Goal: Information Seeking & Learning: Learn about a topic

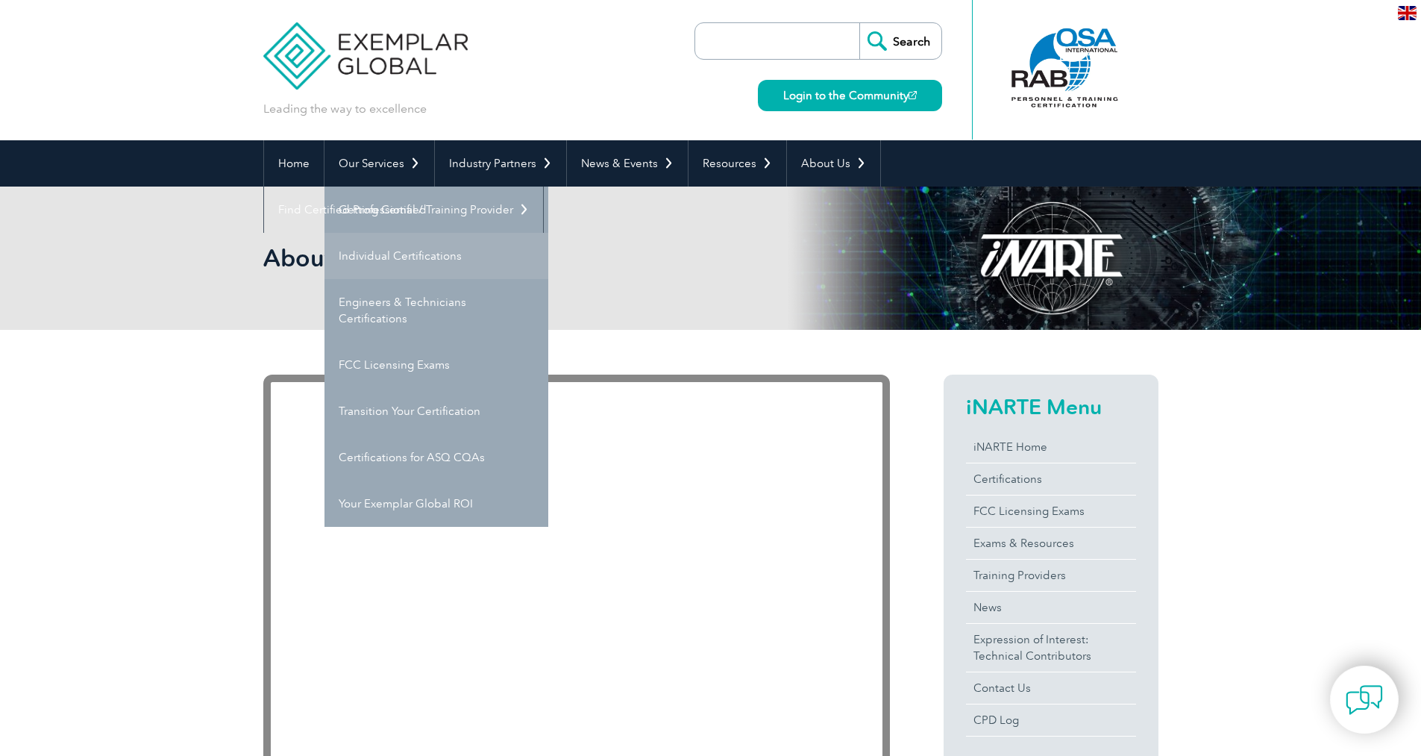
click at [410, 250] on link "Individual Certifications" at bounding box center [437, 256] width 224 height 46
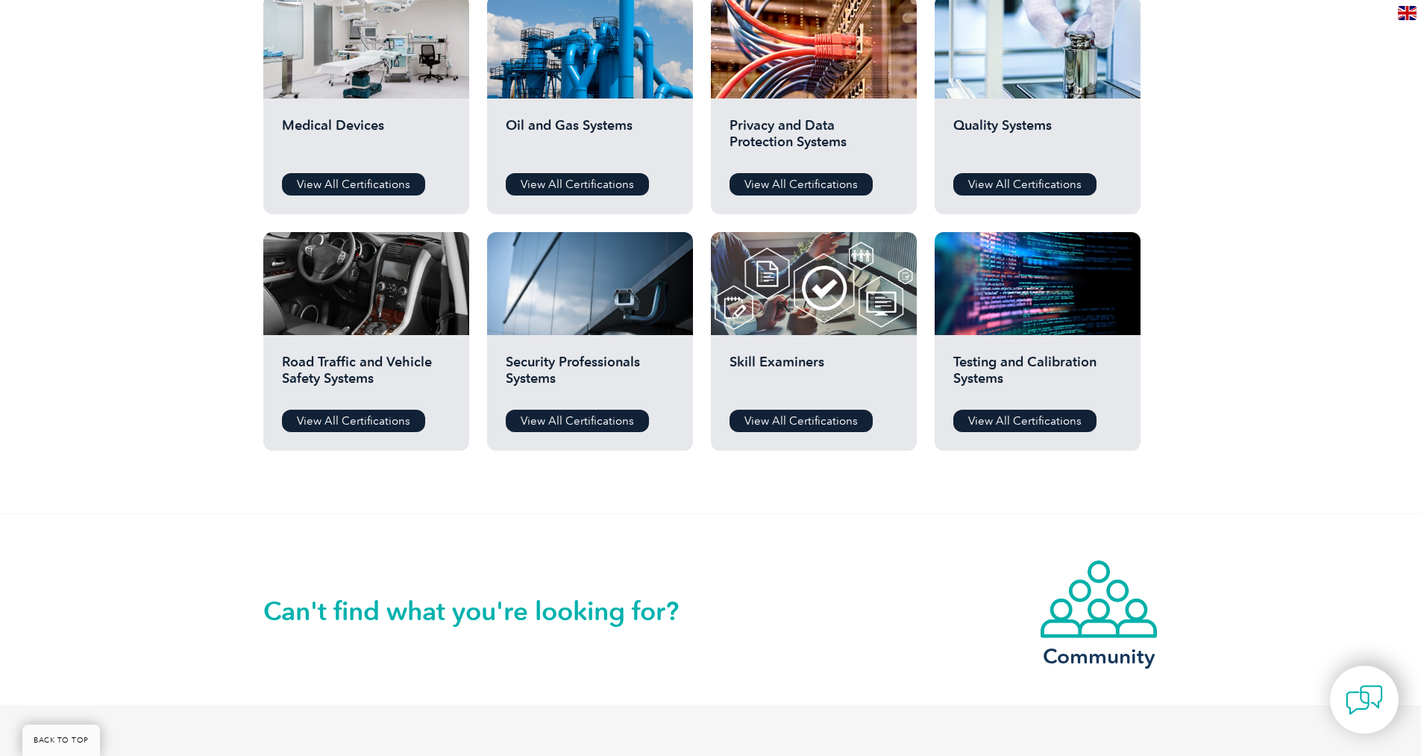
scroll to position [1045, 0]
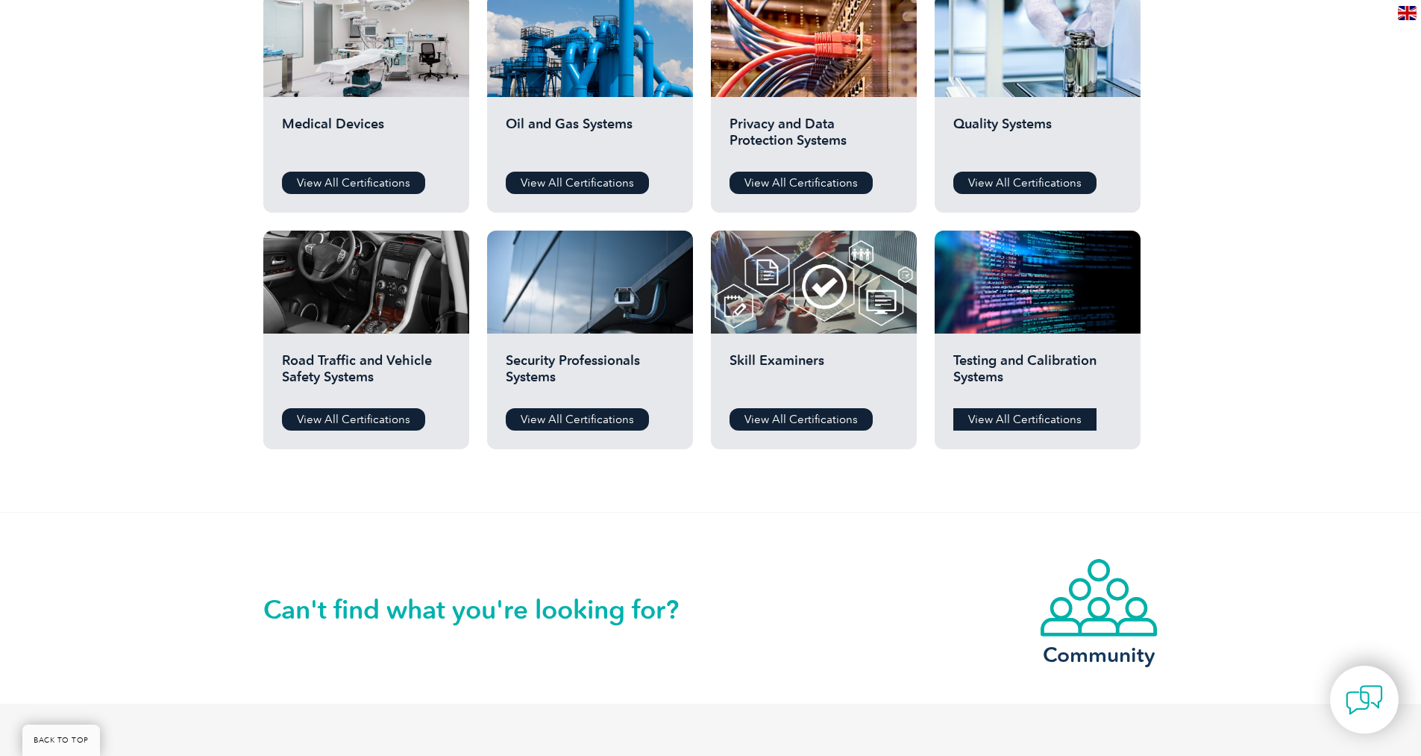
click at [1040, 413] on link "View All Certifications" at bounding box center [1025, 419] width 143 height 22
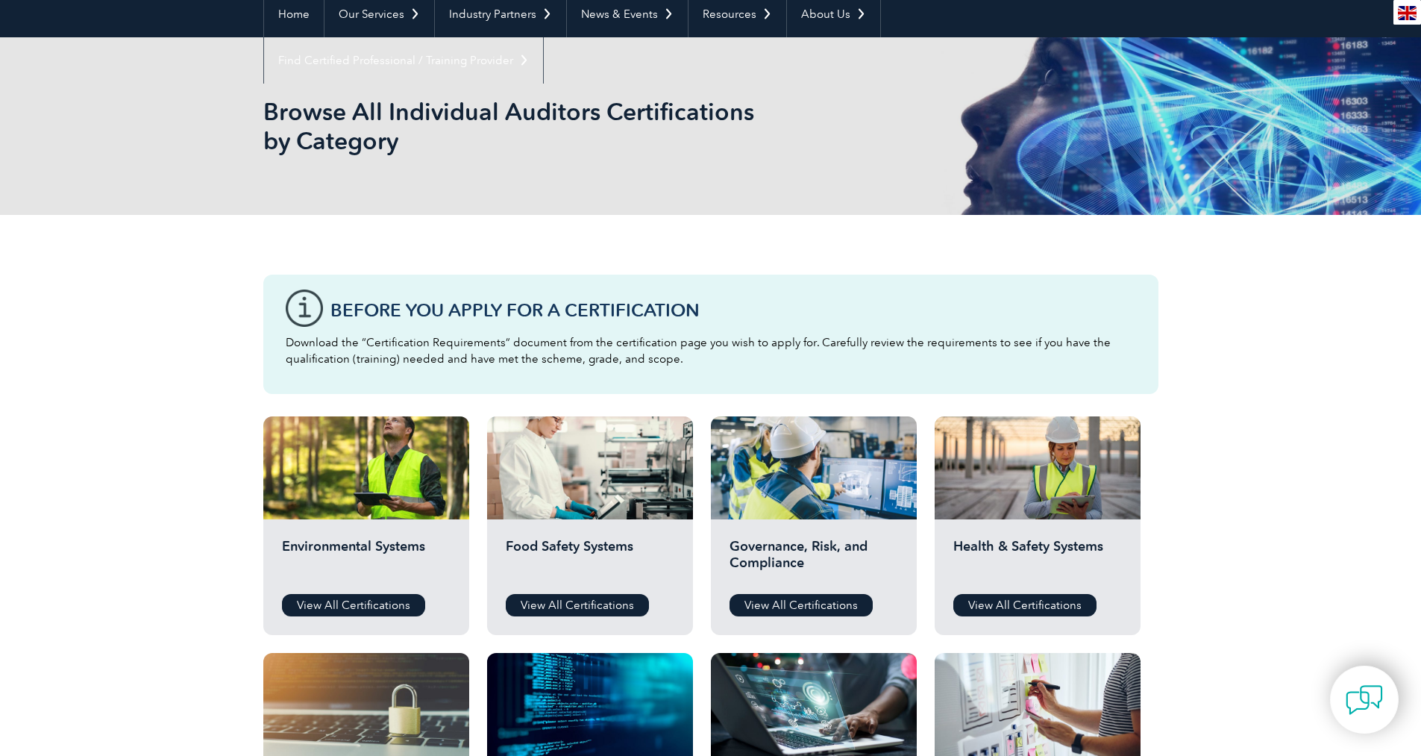
scroll to position [0, 0]
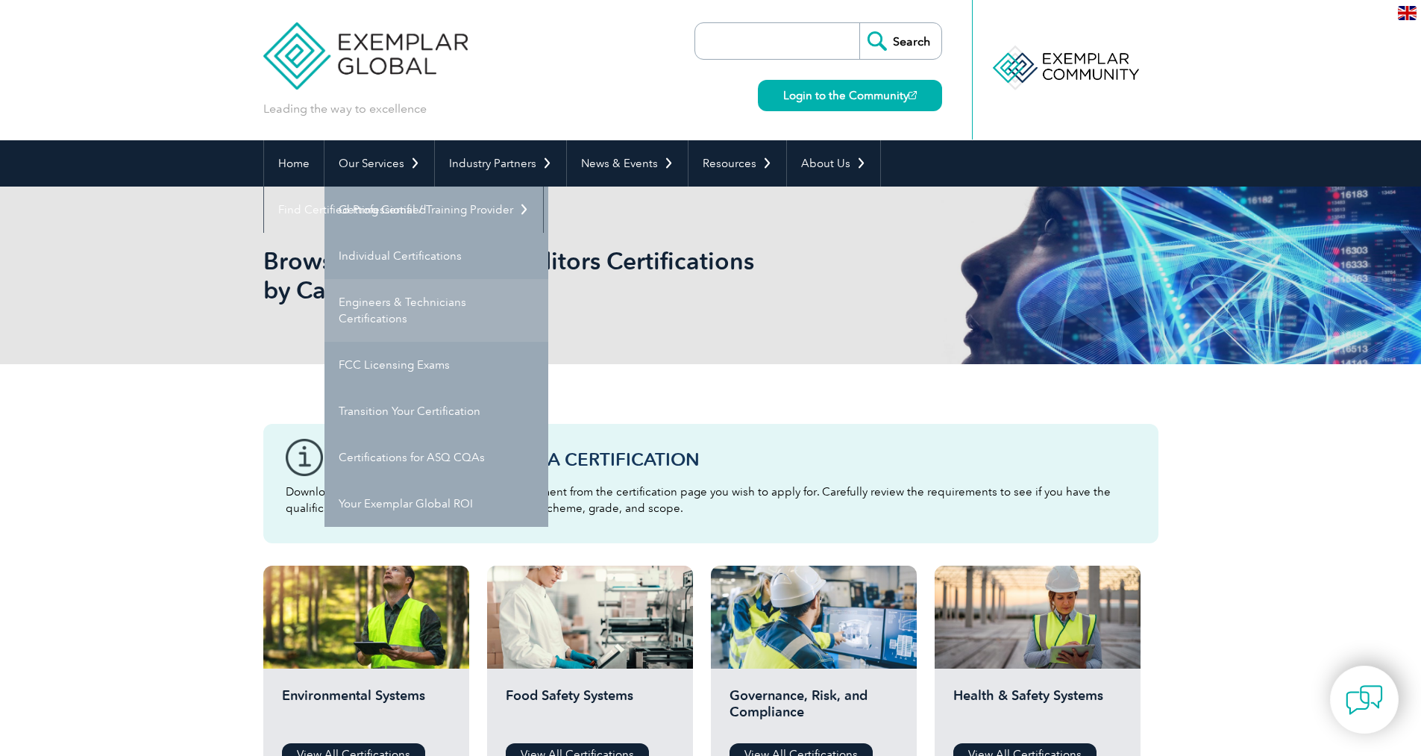
click at [396, 298] on link "Engineers & Technicians Certifications" at bounding box center [437, 310] width 224 height 63
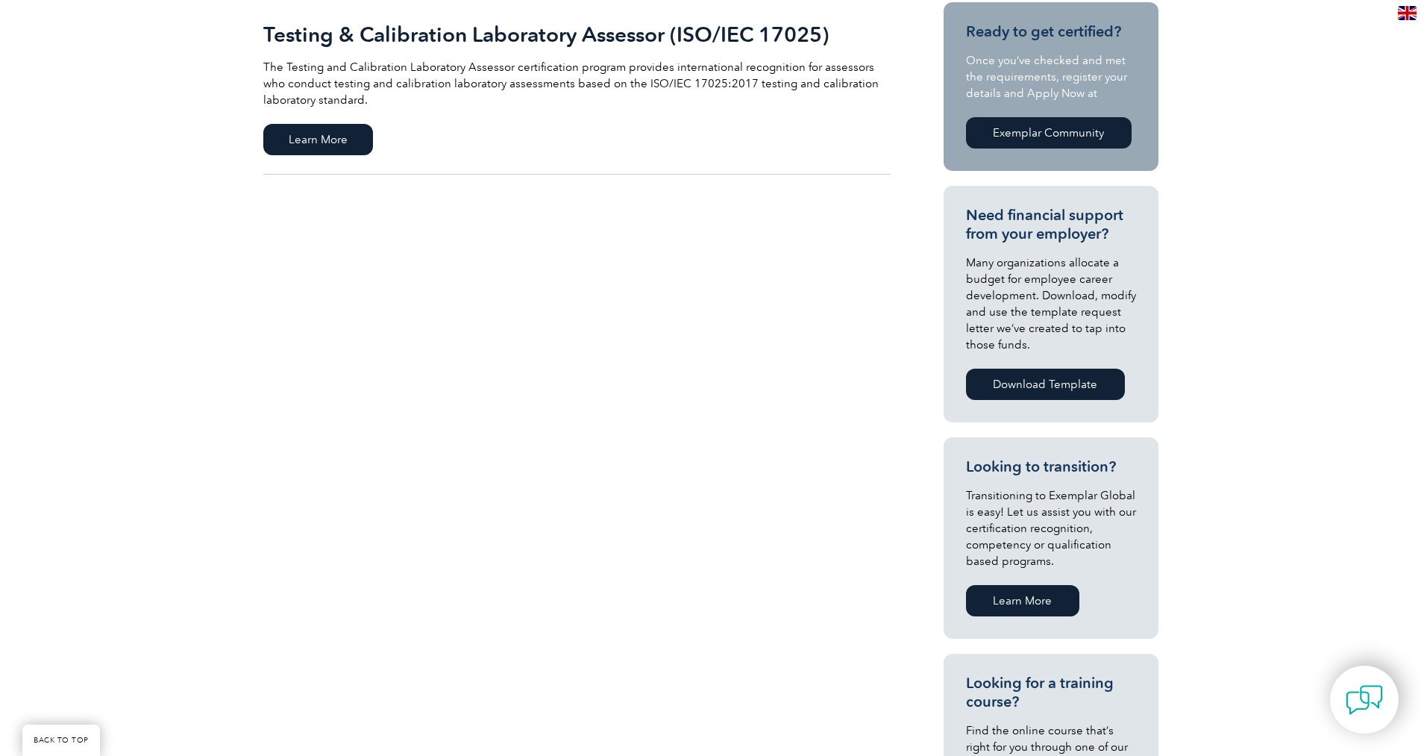
scroll to position [224, 0]
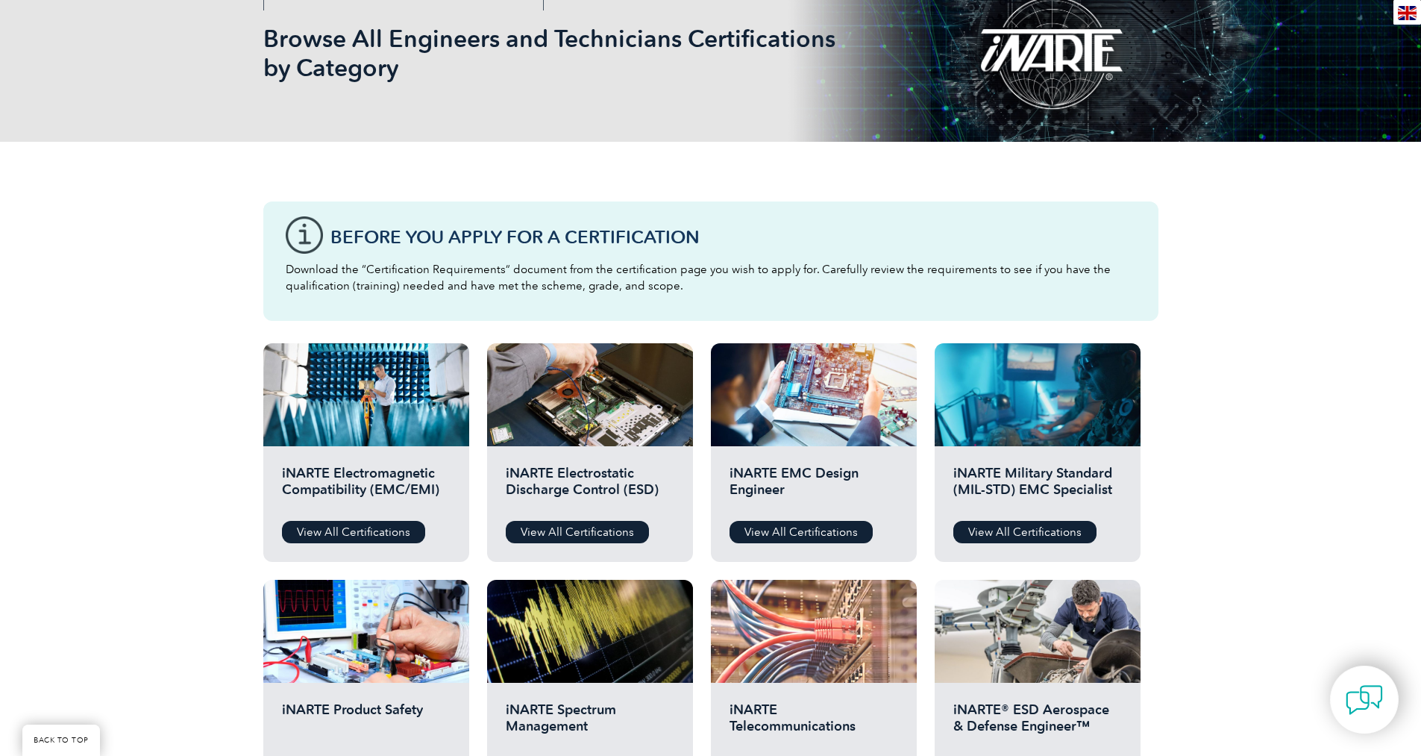
scroll to position [373, 0]
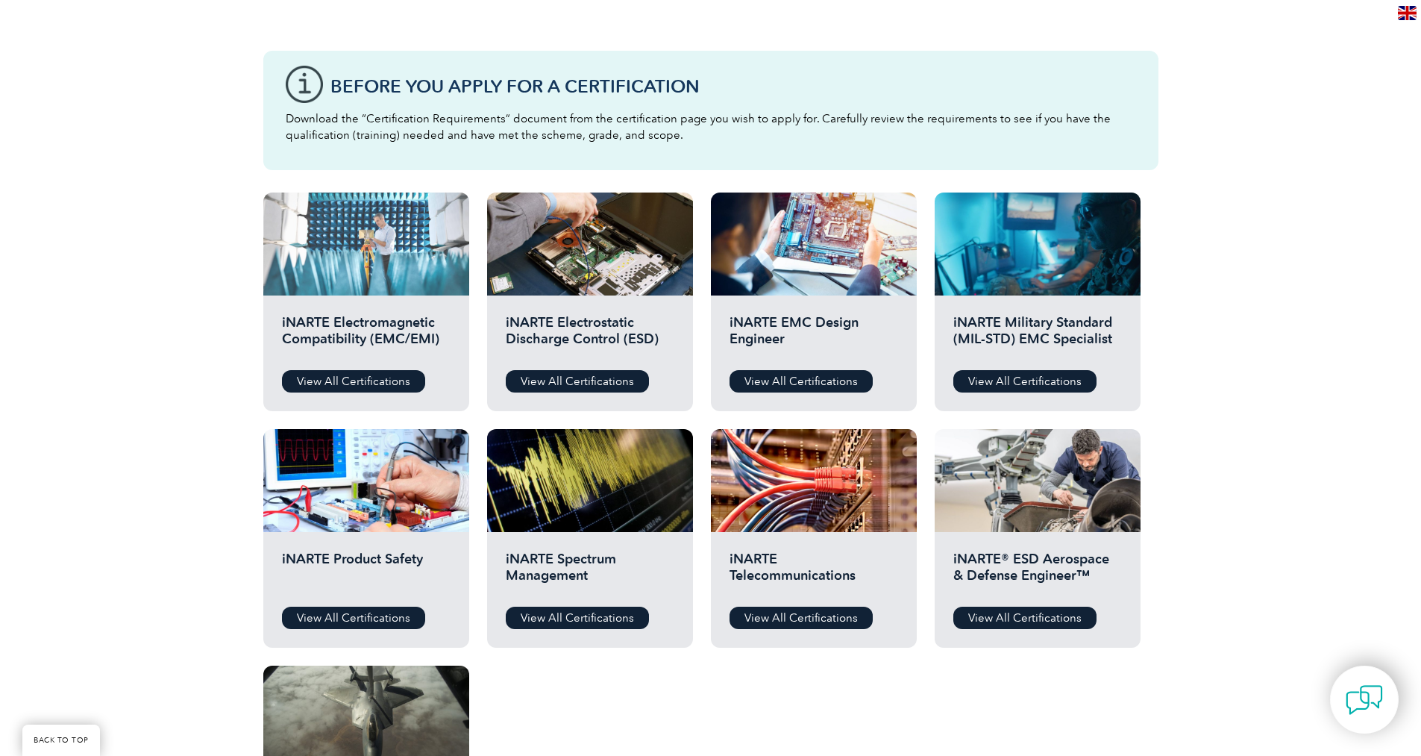
click at [403, 286] on div at bounding box center [366, 244] width 206 height 103
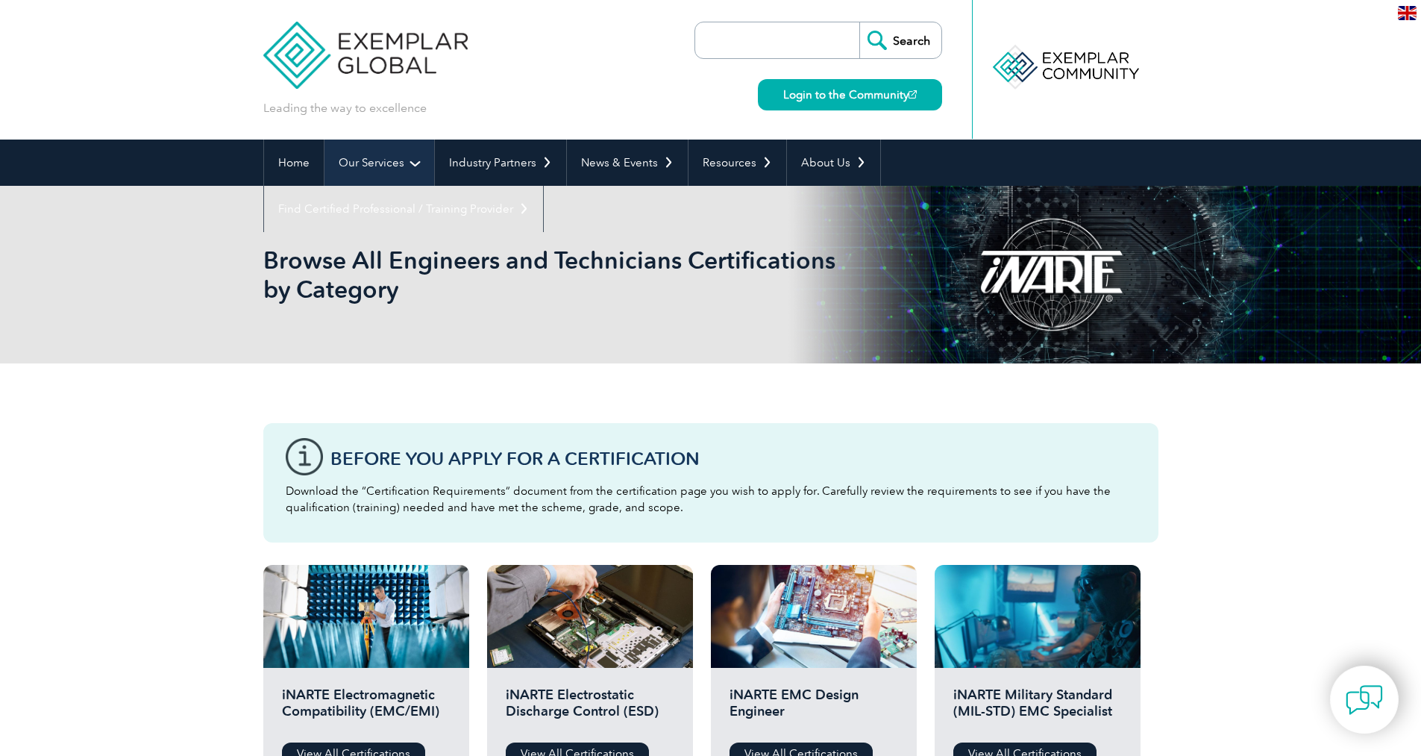
scroll to position [0, 0]
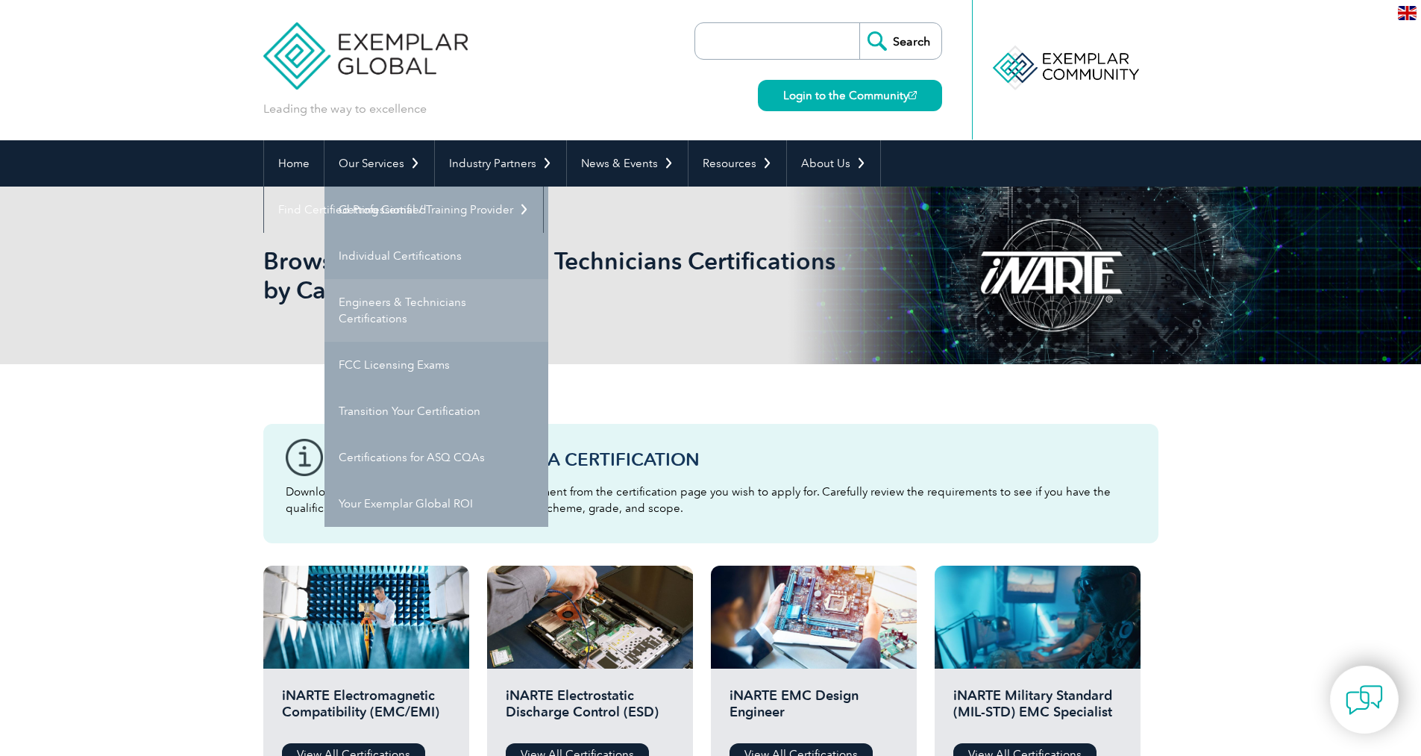
click at [428, 308] on link "Engineers & Technicians Certifications" at bounding box center [437, 310] width 224 height 63
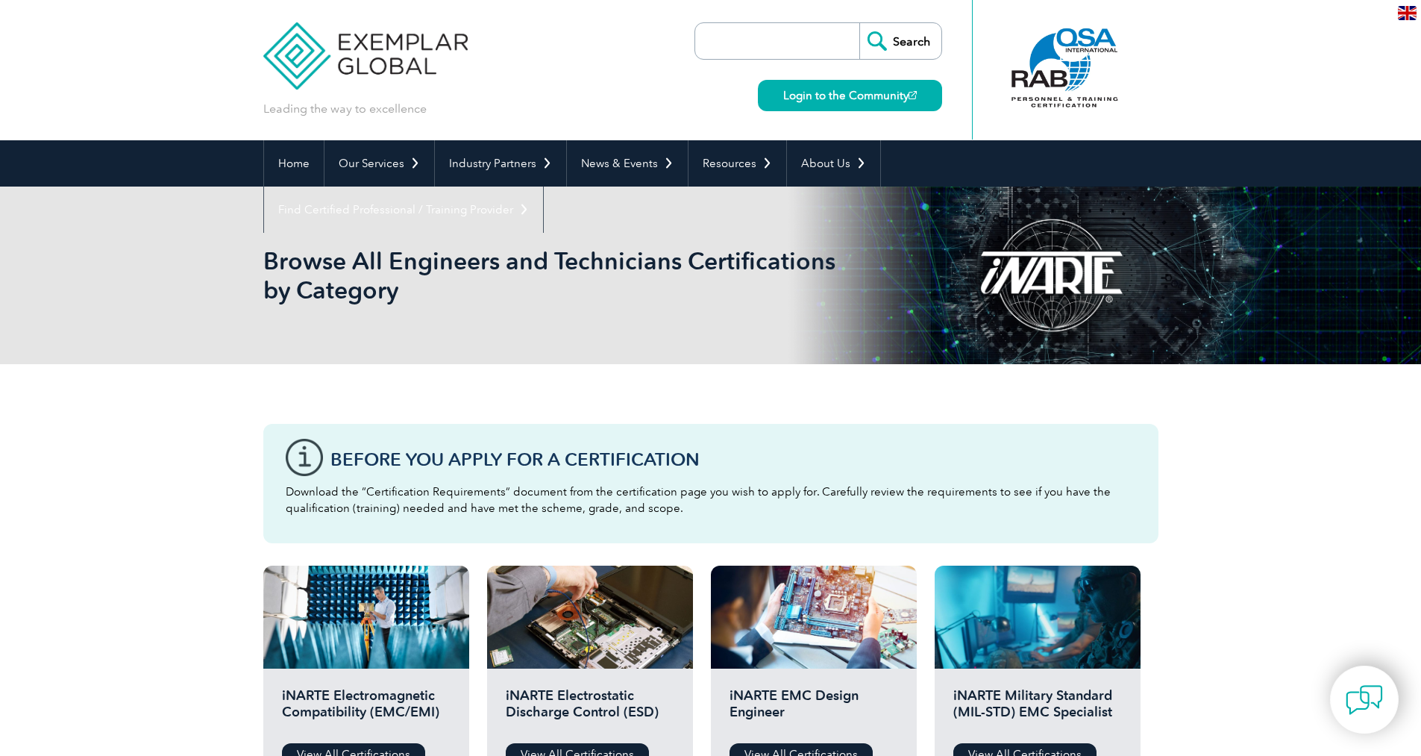
scroll to position [298, 0]
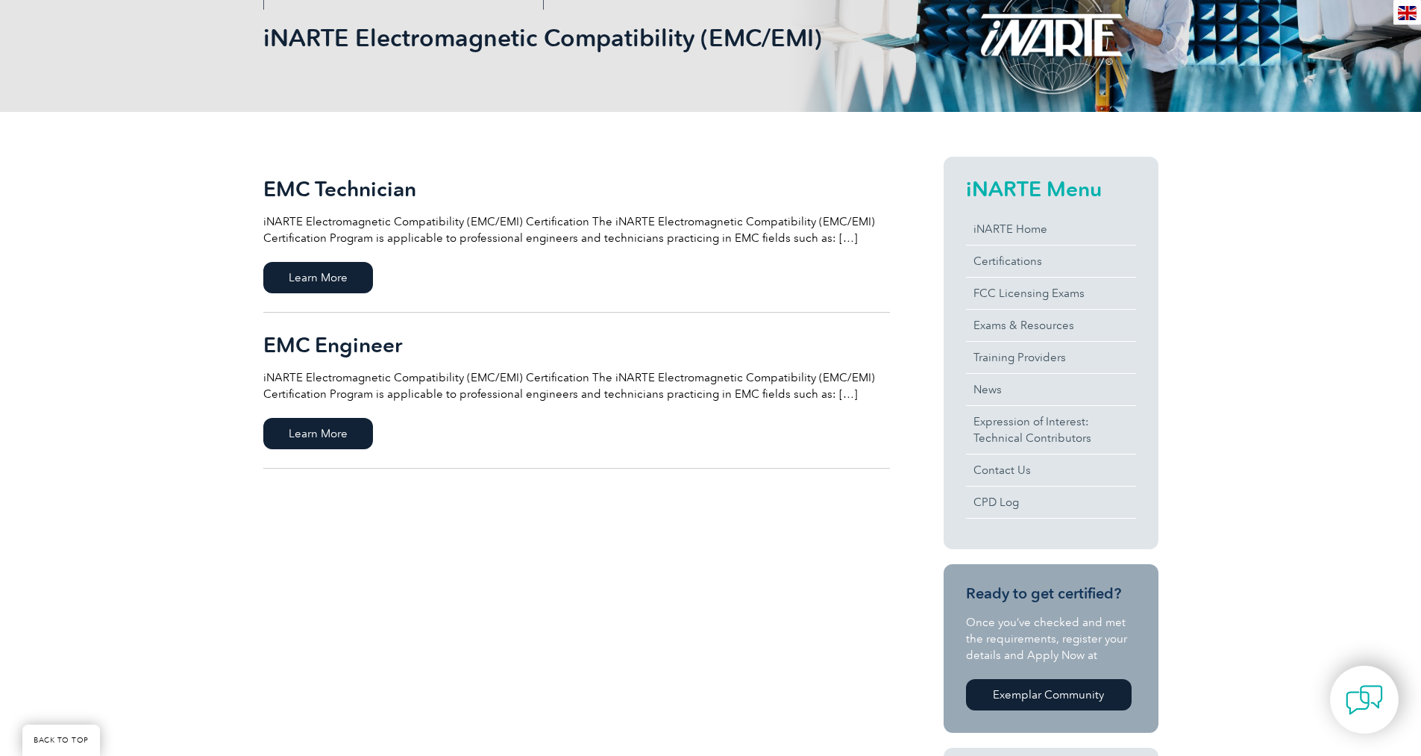
scroll to position [224, 0]
click at [341, 425] on span "Learn More" at bounding box center [318, 432] width 110 height 31
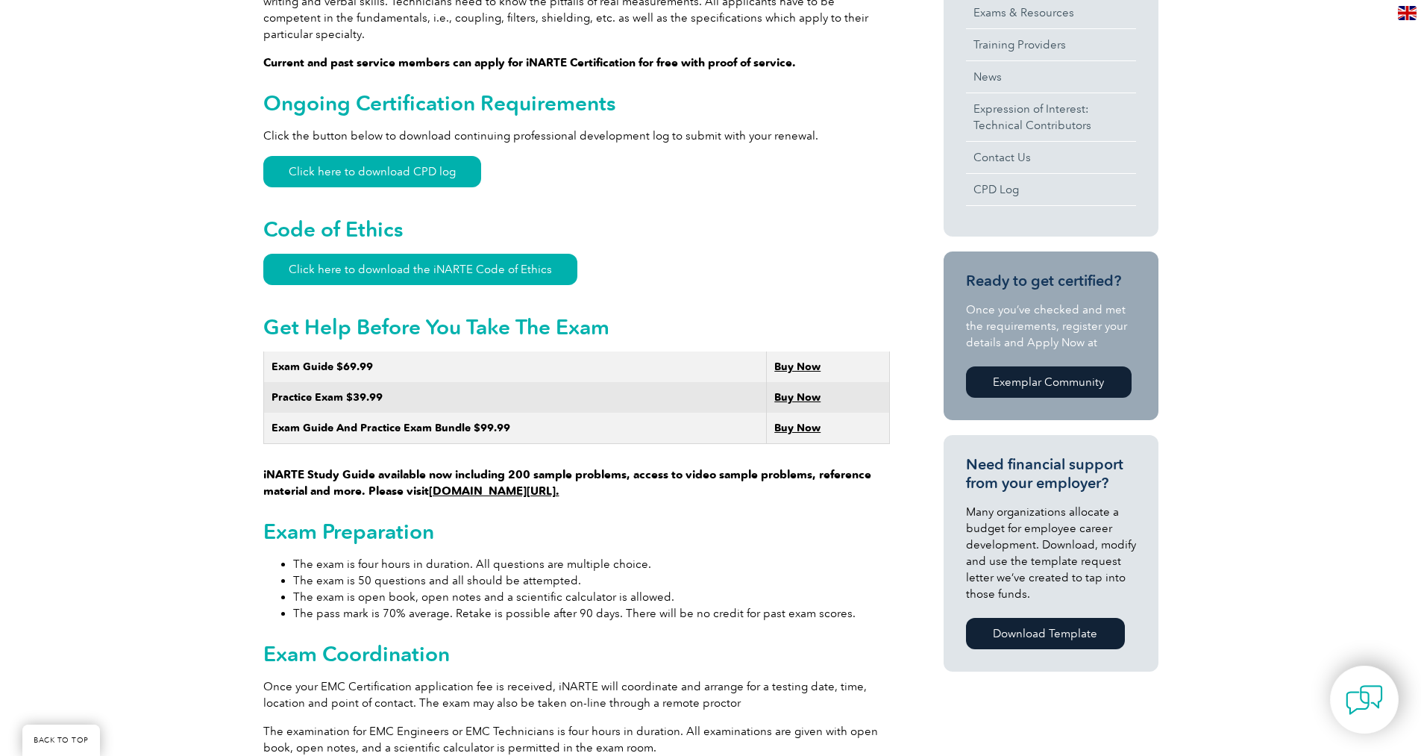
scroll to position [522, 0]
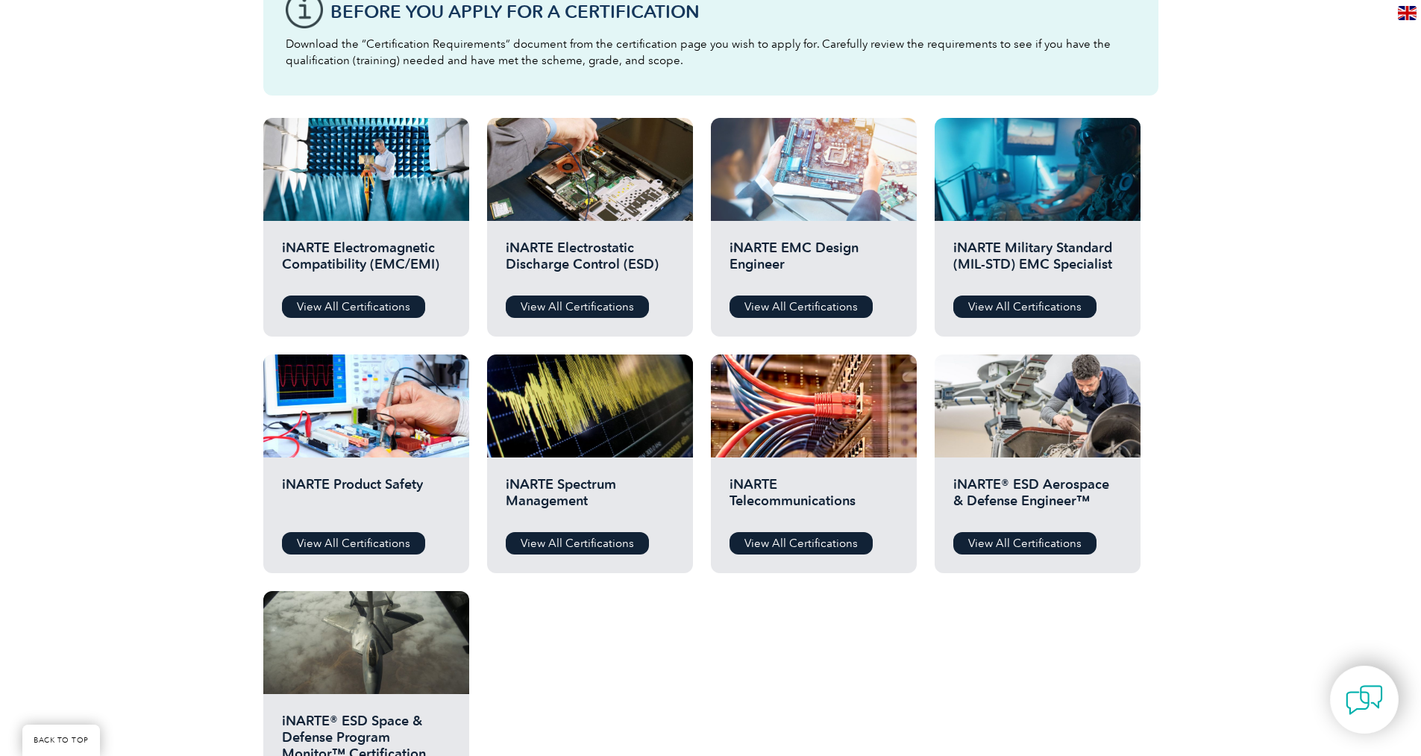
scroll to position [373, 0]
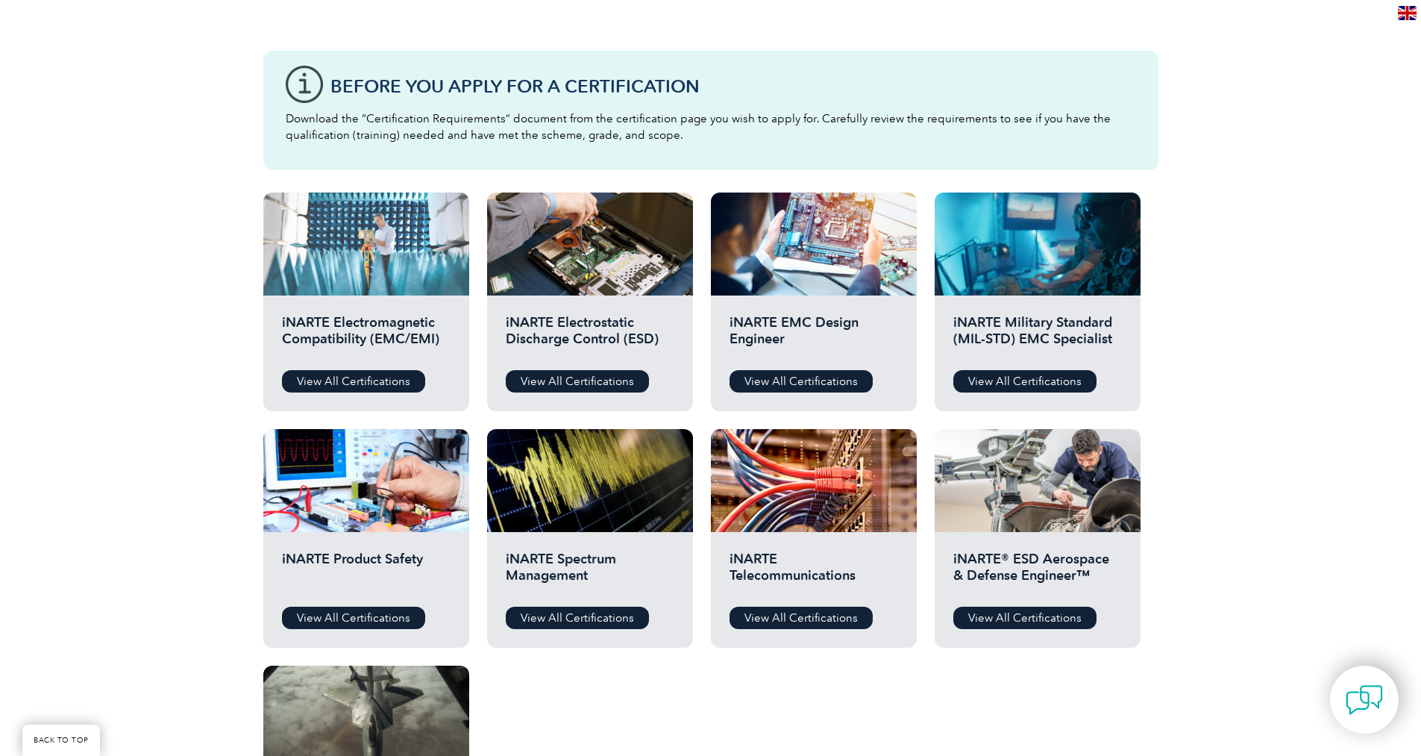
click at [372, 251] on div at bounding box center [366, 244] width 206 height 103
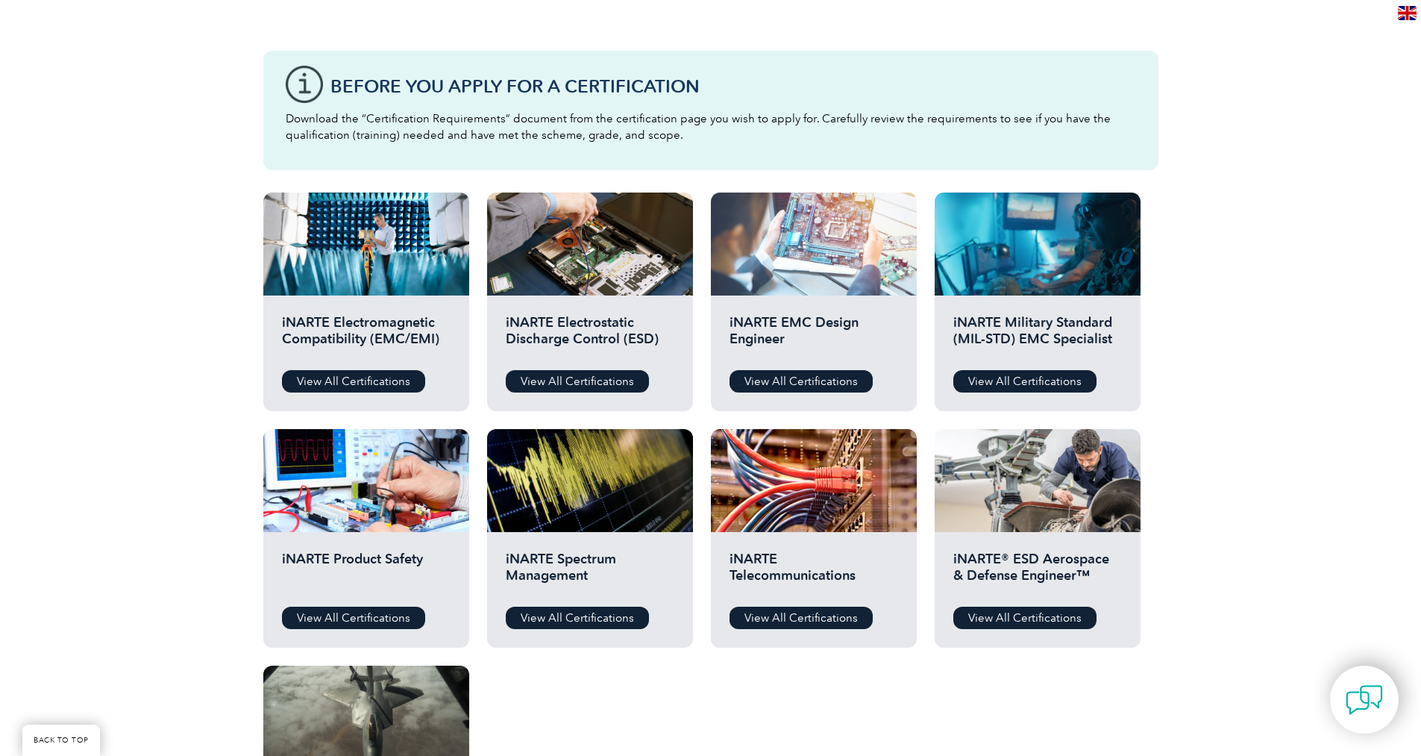
click at [782, 251] on div at bounding box center [814, 244] width 206 height 103
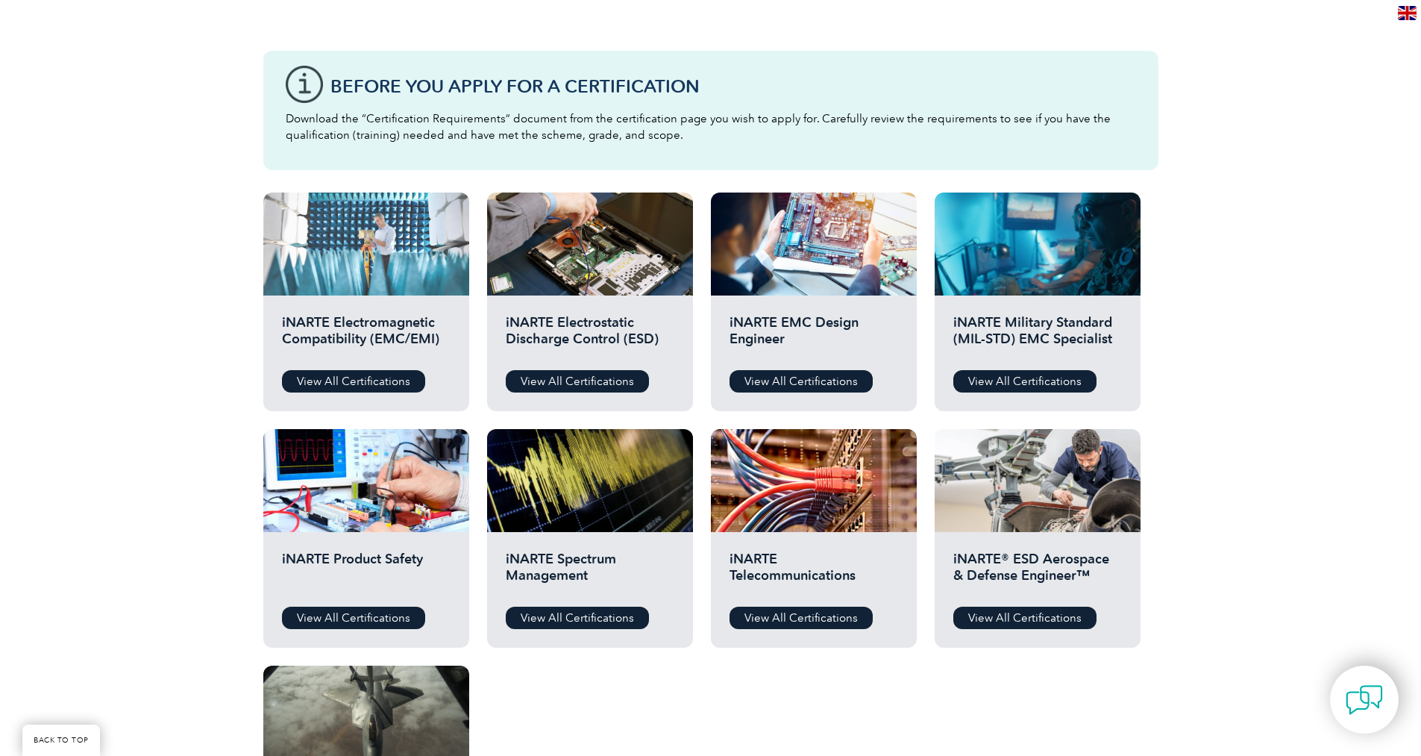
click at [340, 226] on div at bounding box center [366, 244] width 206 height 103
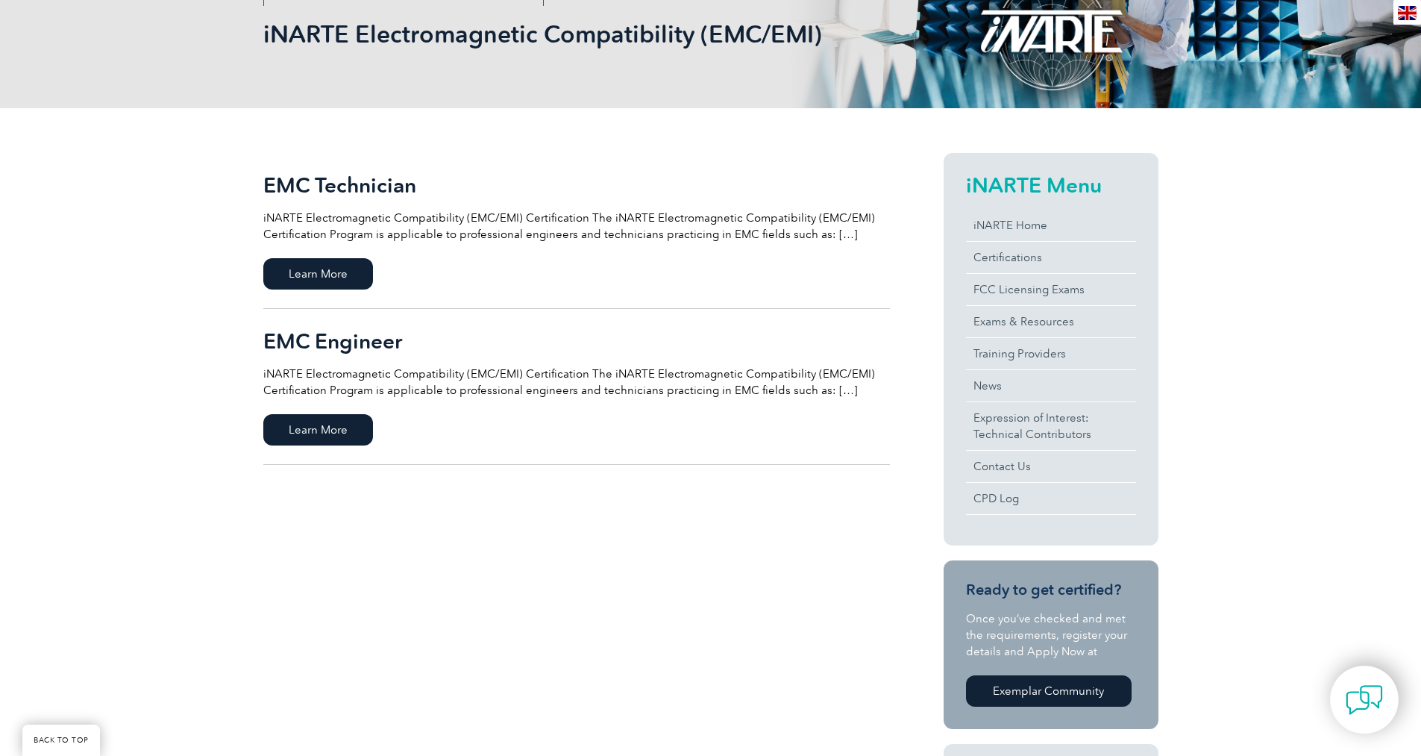
scroll to position [224, 0]
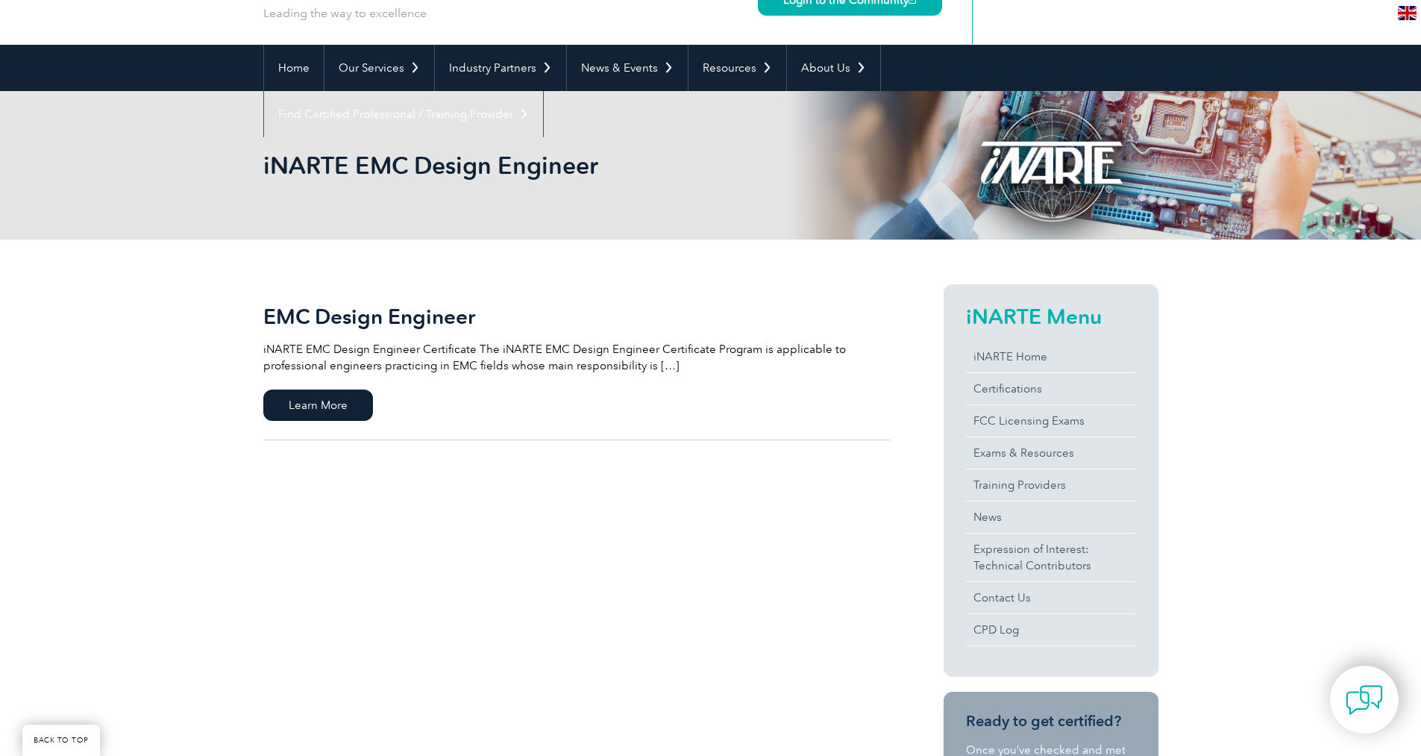
scroll to position [75, 0]
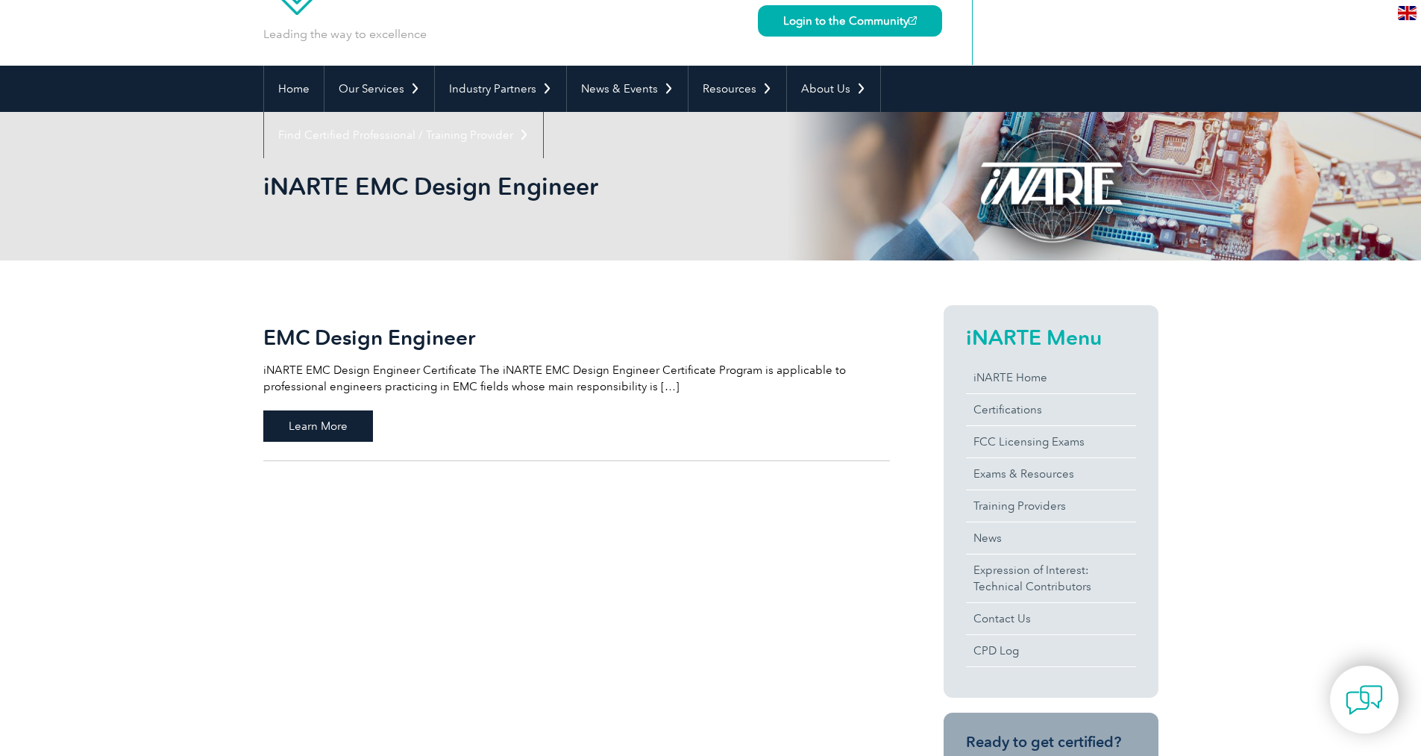
click at [332, 420] on span "Learn More" at bounding box center [318, 425] width 110 height 31
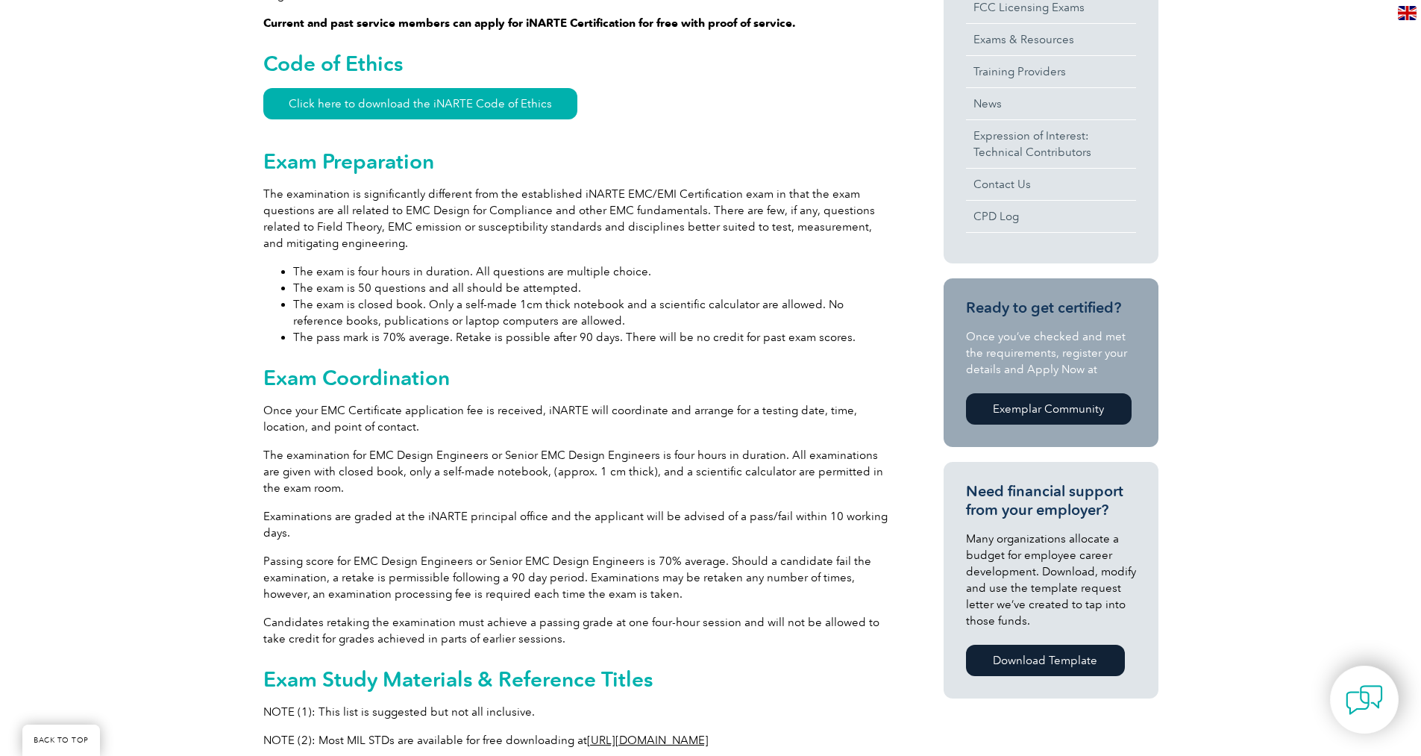
scroll to position [373, 0]
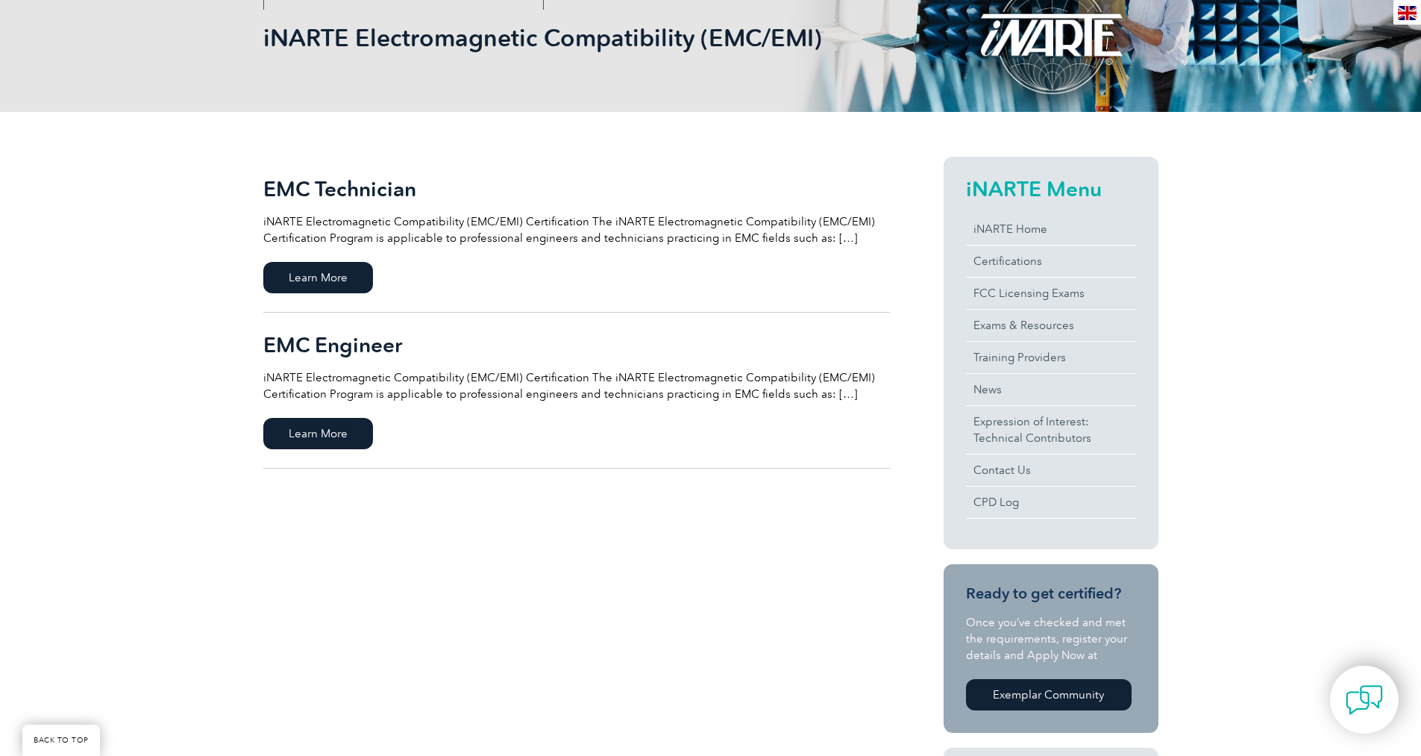
scroll to position [224, 0]
click at [343, 428] on span "Learn More" at bounding box center [318, 432] width 110 height 31
